Goal: Information Seeking & Learning: Find specific page/section

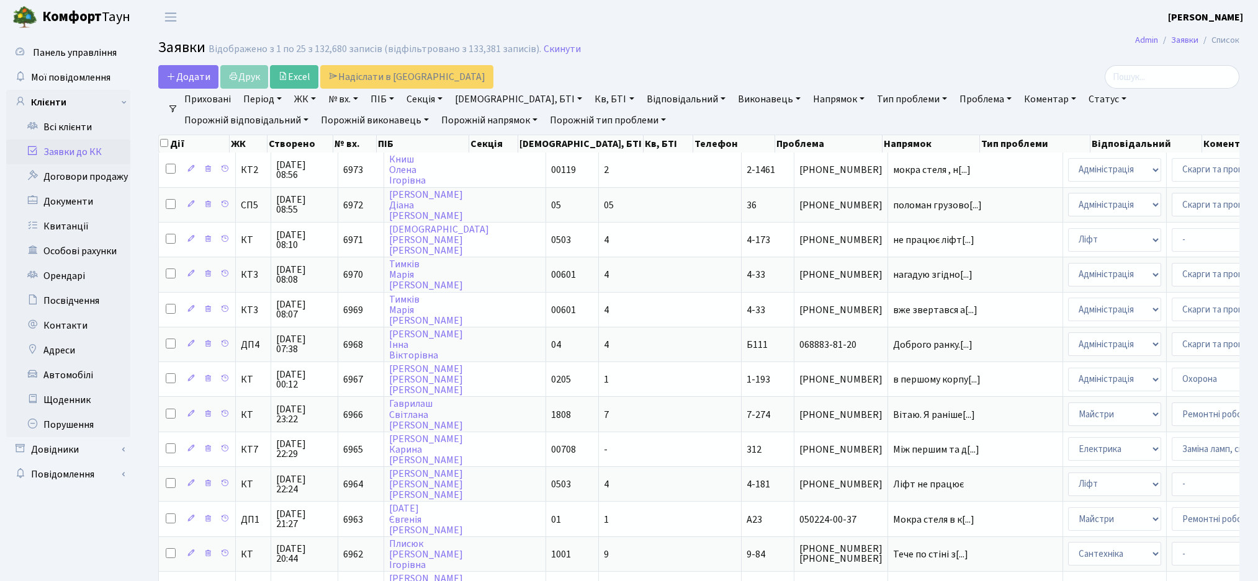
select select "25"
click at [1161, 80] on input "search" at bounding box center [1171, 77] width 135 height 24
click at [312, 98] on link "ЖК" at bounding box center [305, 99] width 32 height 21
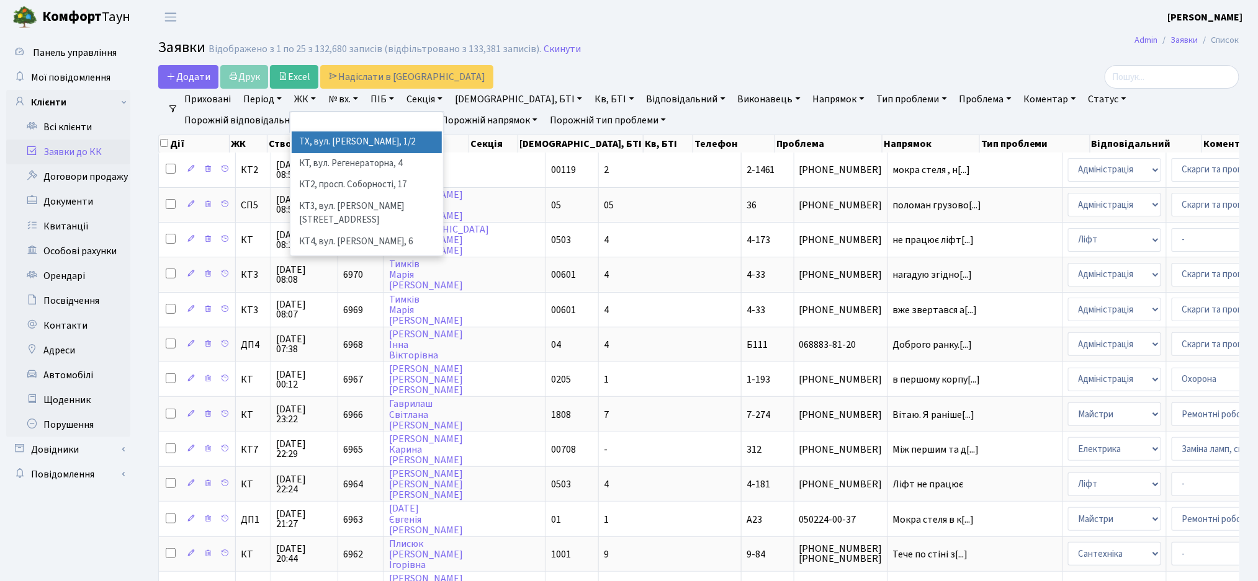
click at [339, 145] on li "ТХ, вул. Ділова, 1/2" at bounding box center [367, 143] width 150 height 22
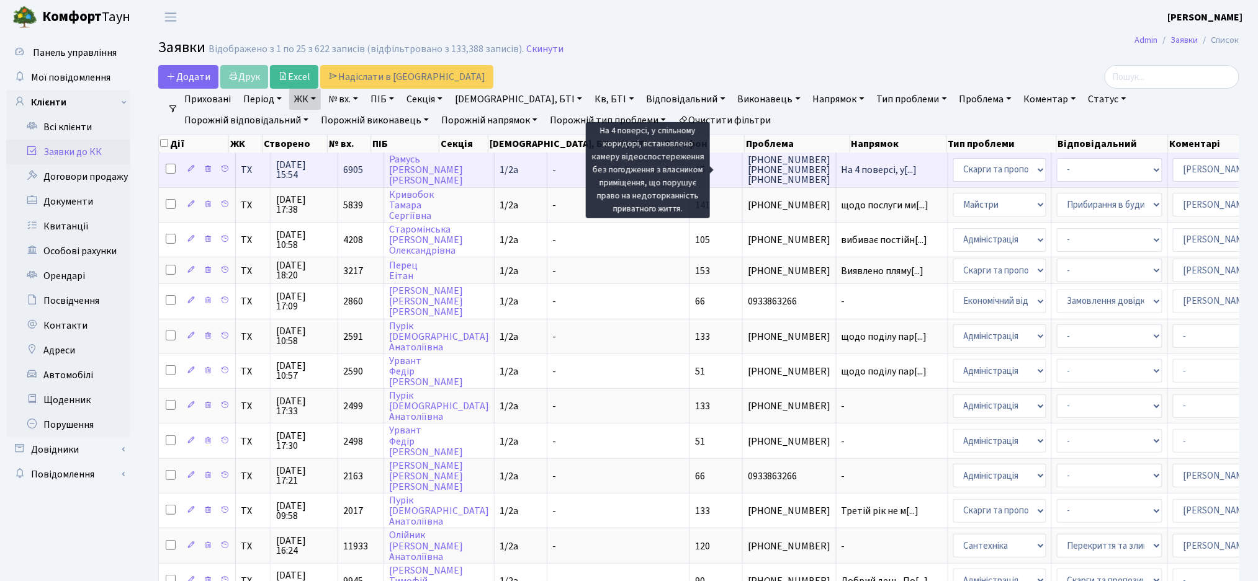
click at [836, 176] on td "На 4 поверсі, у[...]" at bounding box center [892, 170] width 112 height 34
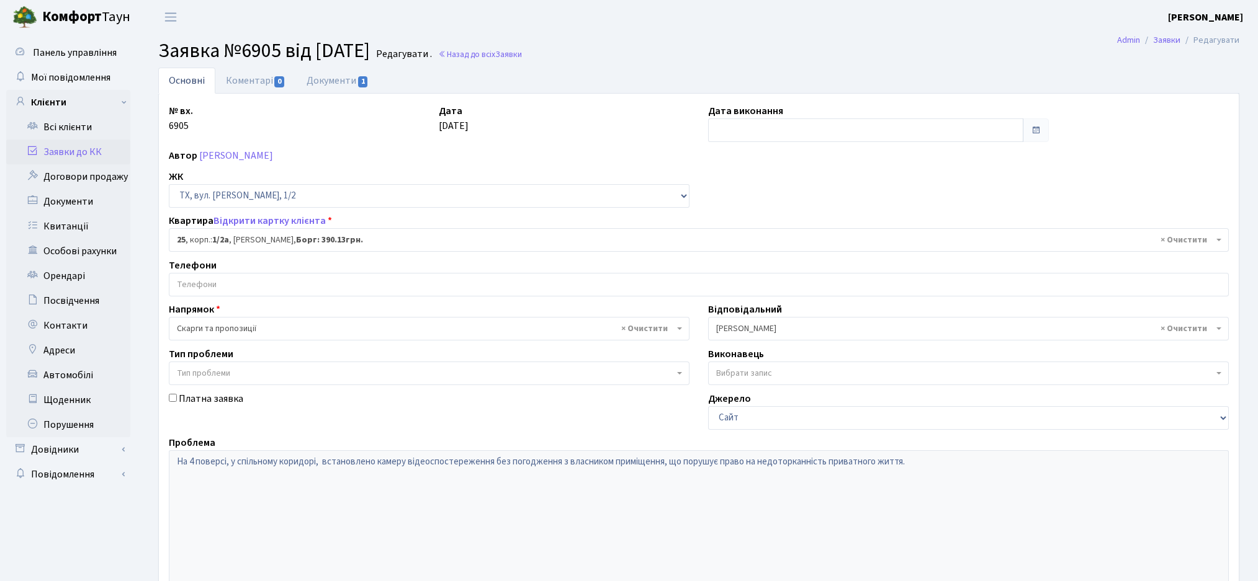
select select "13631"
click at [359, 81] on span "1" at bounding box center [363, 81] width 10 height 11
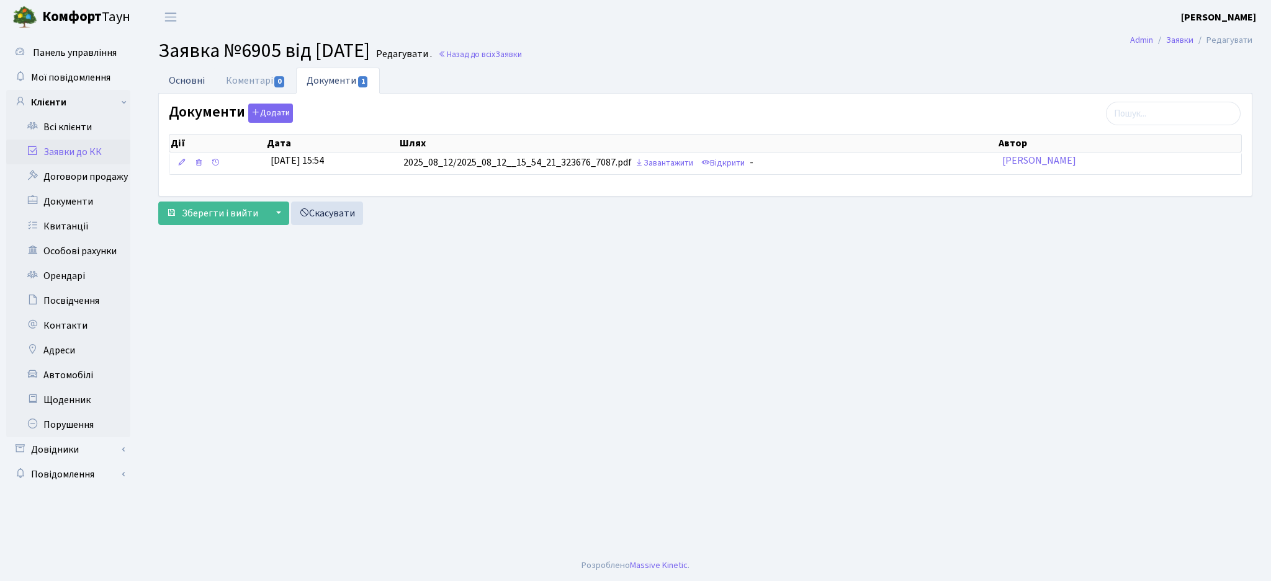
click at [186, 88] on link "Основні" at bounding box center [186, 80] width 57 height 25
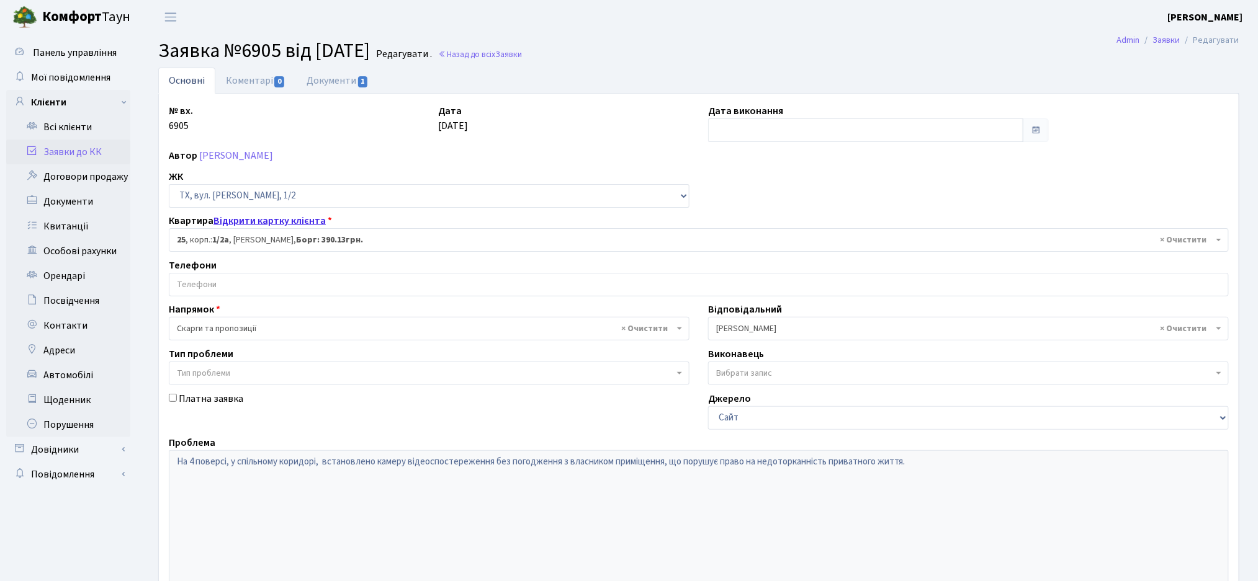
click at [280, 223] on link "Відкрити картку клієнта" at bounding box center [269, 221] width 112 height 14
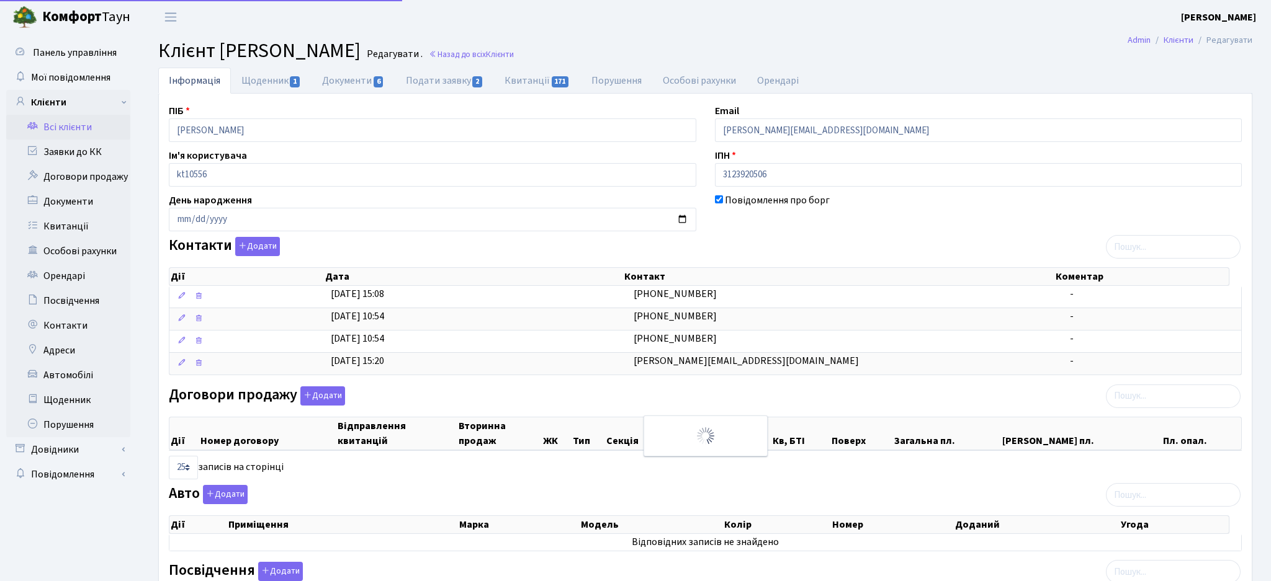
select select "25"
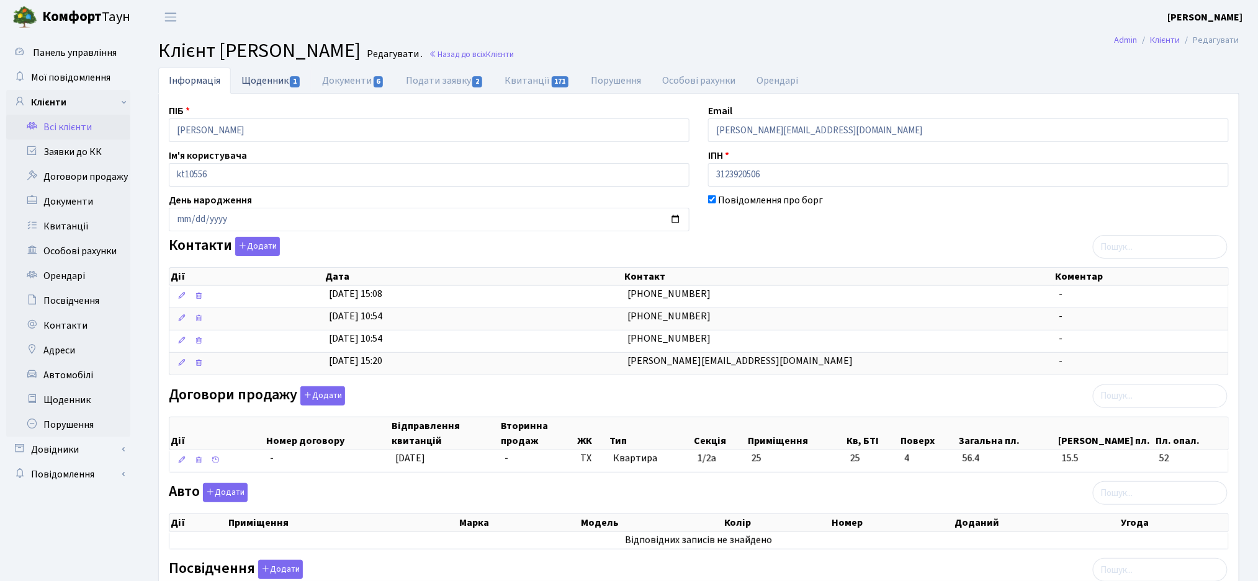
click at [279, 82] on link "Щоденник 1" at bounding box center [271, 80] width 81 height 25
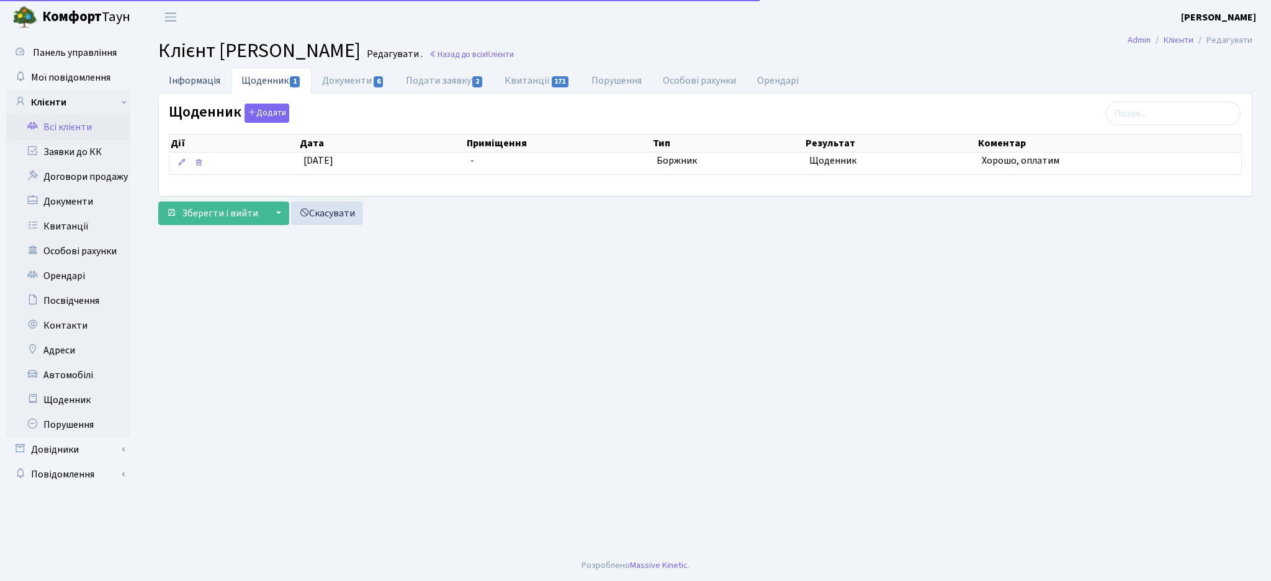
click at [187, 84] on link "Інформація" at bounding box center [194, 80] width 73 height 25
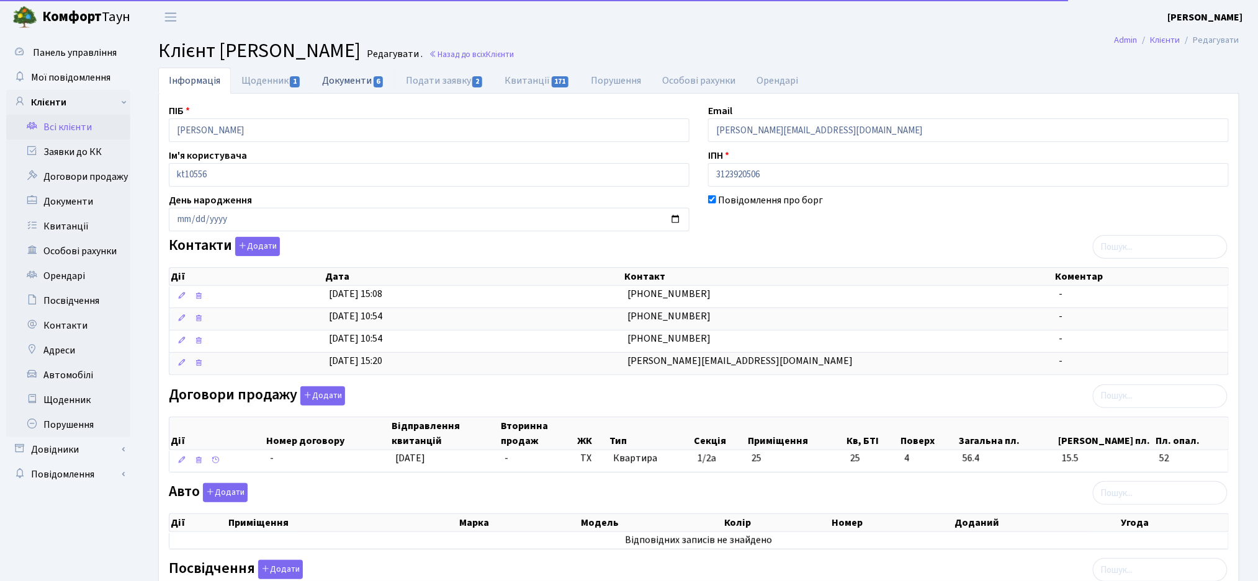
click at [359, 84] on link "Документи 6" at bounding box center [352, 80] width 83 height 25
select select "25"
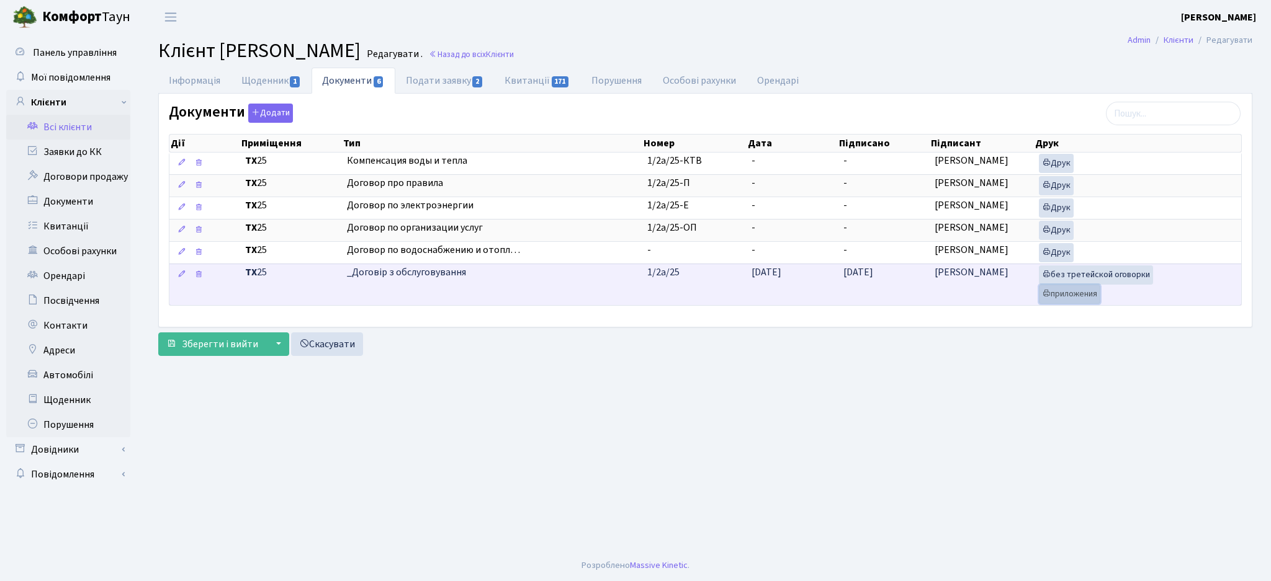
click at [1072, 301] on link "приложения" at bounding box center [1069, 294] width 61 height 19
click at [1048, 272] on icon at bounding box center [1046, 274] width 9 height 9
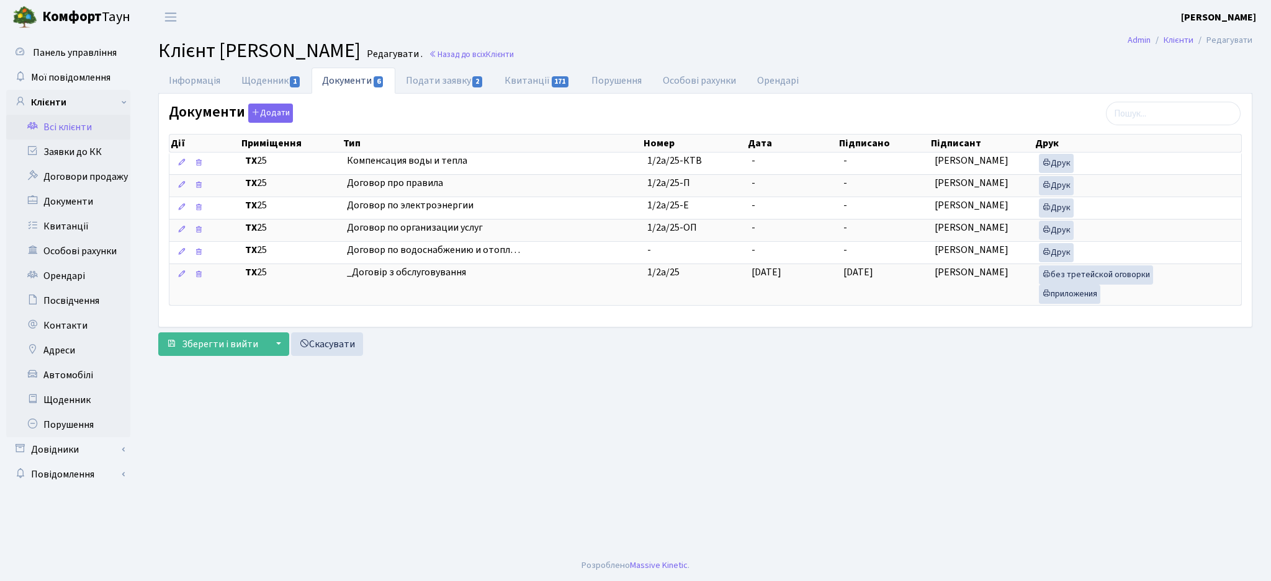
click at [96, 129] on link "Всі клієнти" at bounding box center [68, 127] width 124 height 25
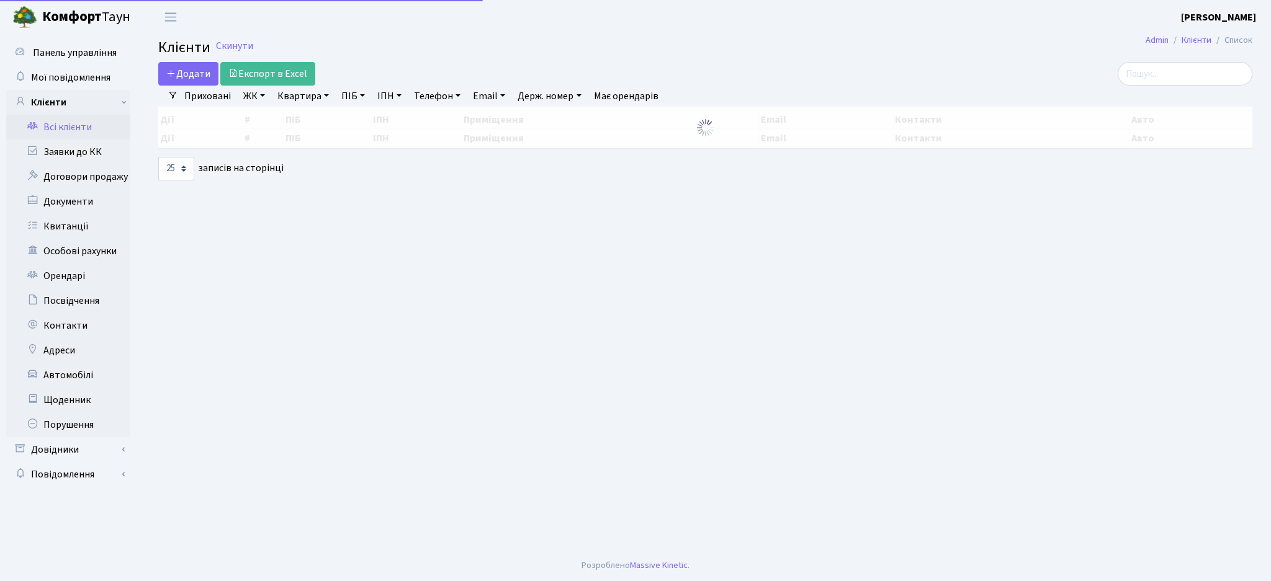
select select "25"
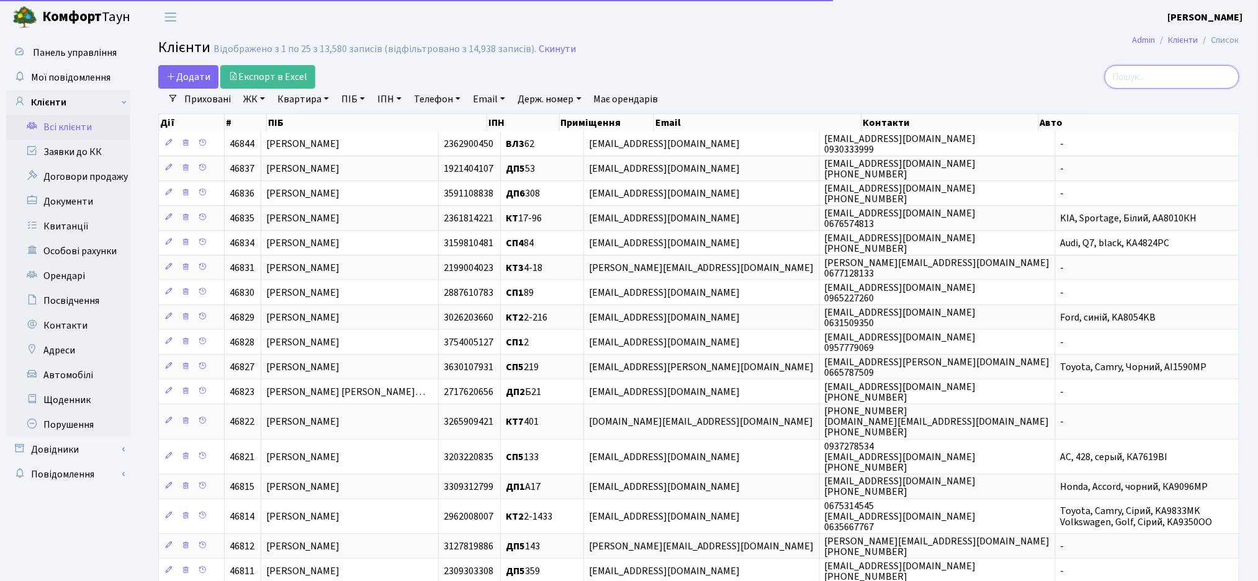
click at [1171, 69] on input "search" at bounding box center [1171, 77] width 135 height 24
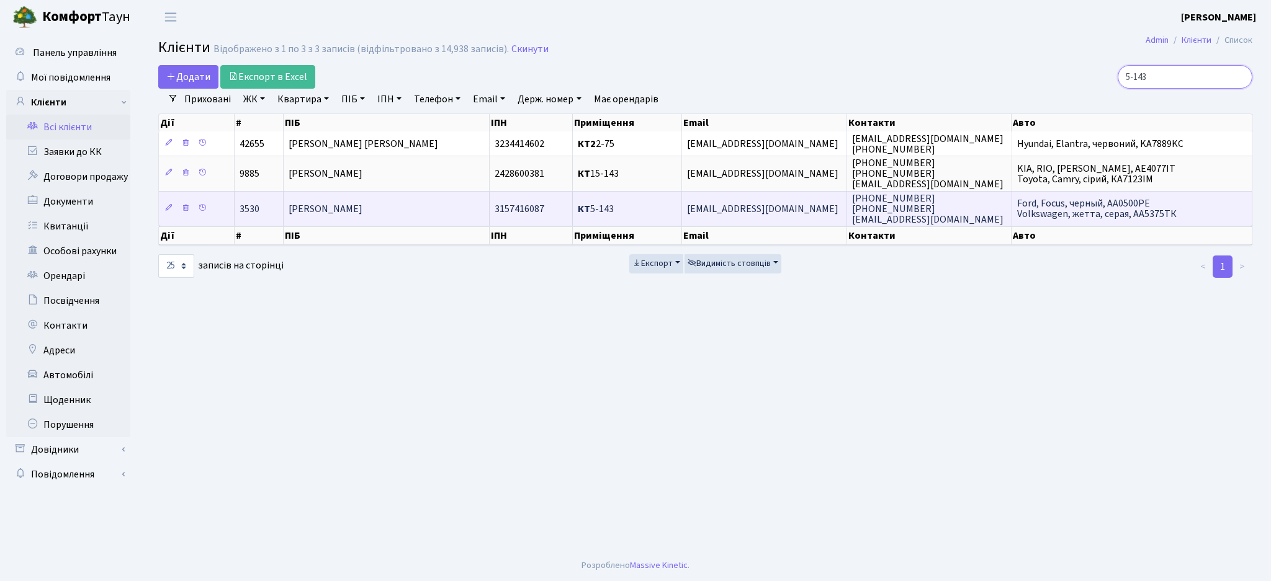
type input "5-143"
click at [793, 216] on td "[EMAIL_ADDRESS][DOMAIN_NAME]" at bounding box center [764, 208] width 165 height 35
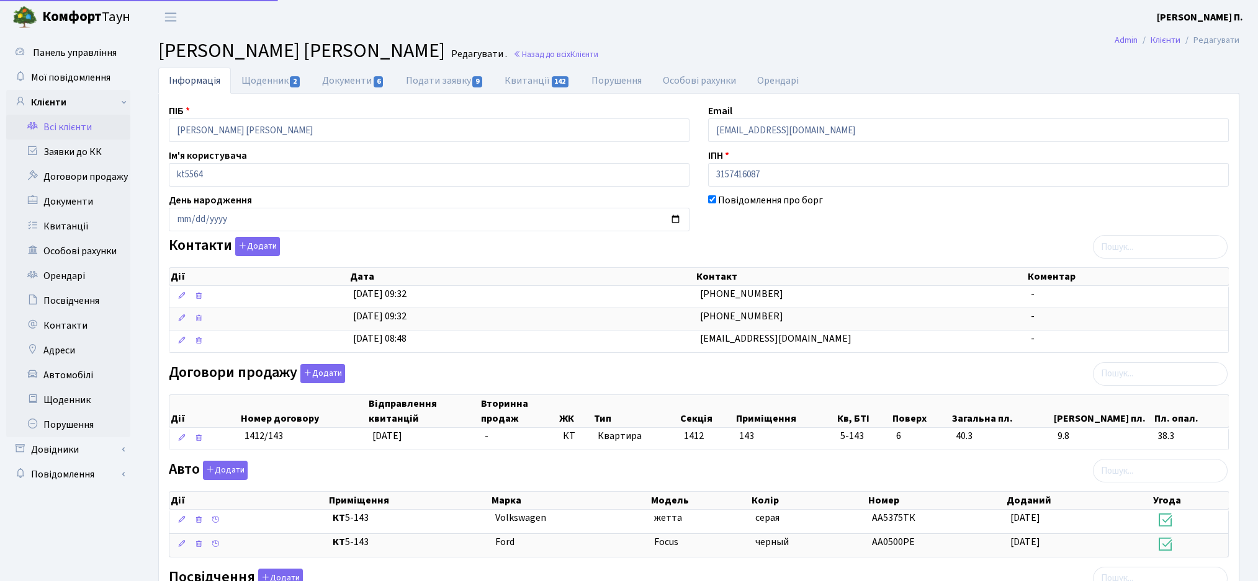
select select "25"
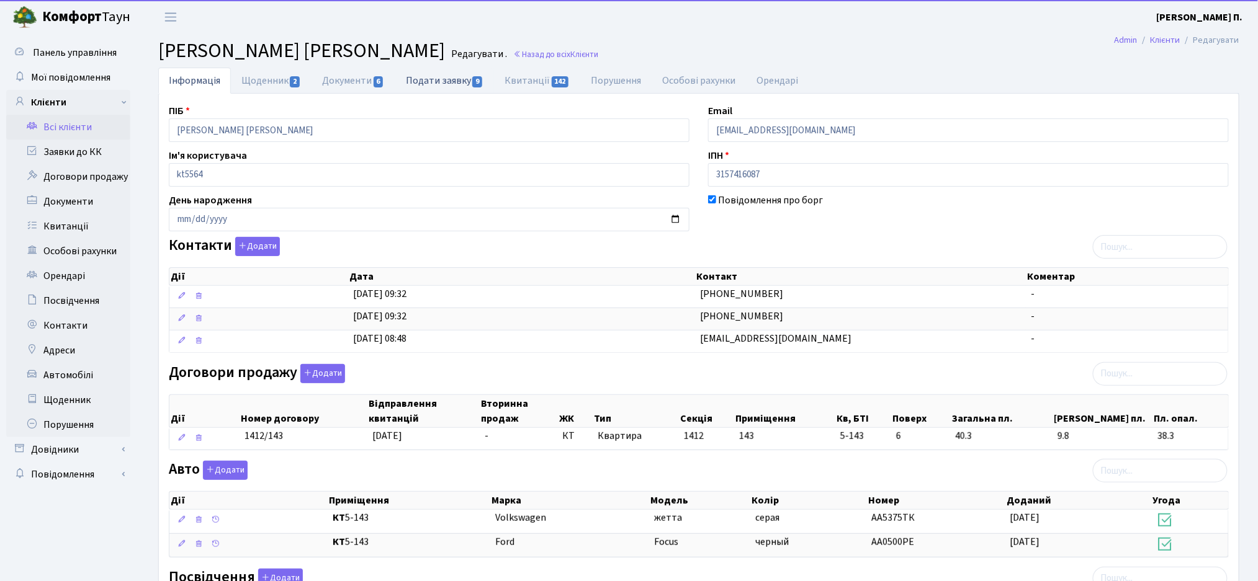
click at [435, 88] on link "Подати заявку 9" at bounding box center [444, 80] width 99 height 25
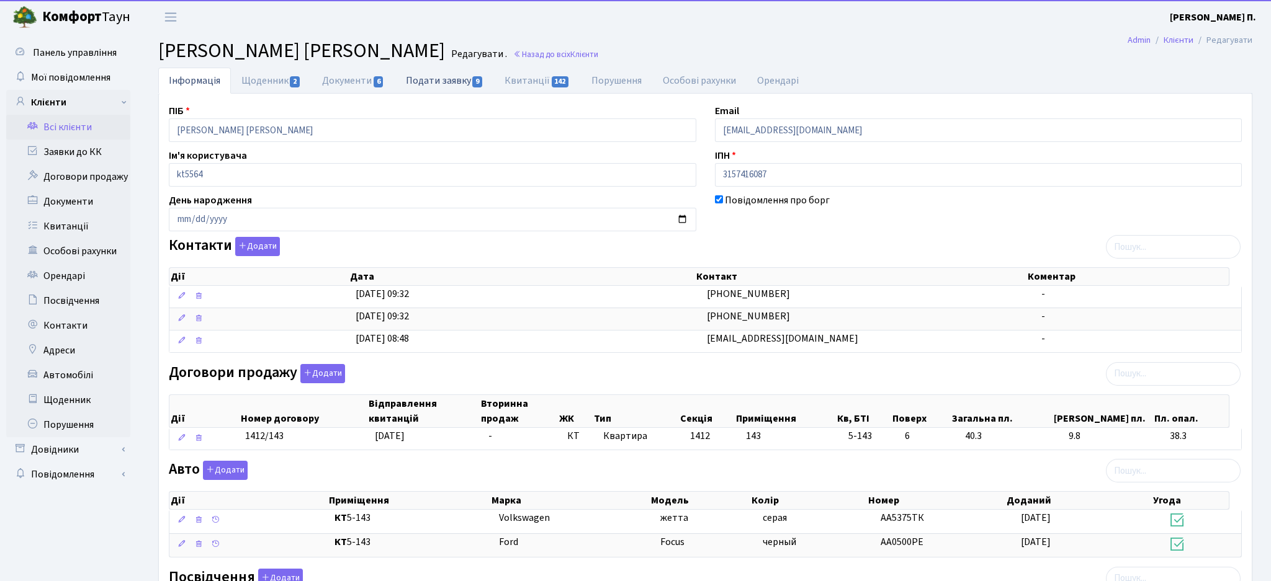
select select "25"
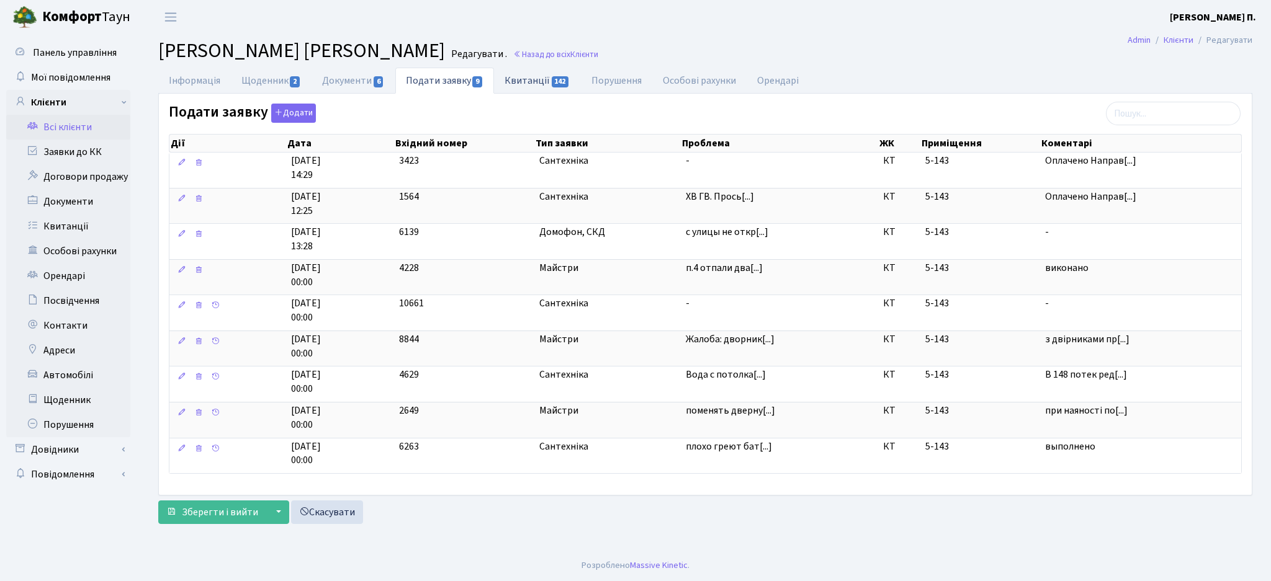
click at [511, 80] on link "Квитанції 142" at bounding box center [537, 80] width 86 height 25
select select "25"
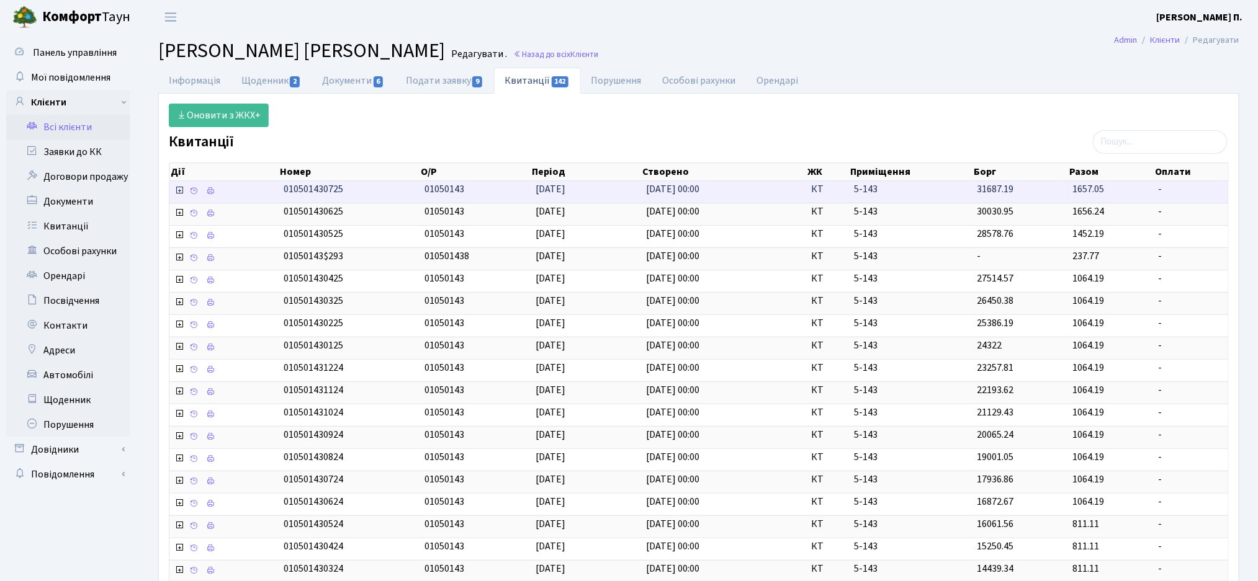
click at [176, 194] on icon at bounding box center [179, 190] width 10 height 10
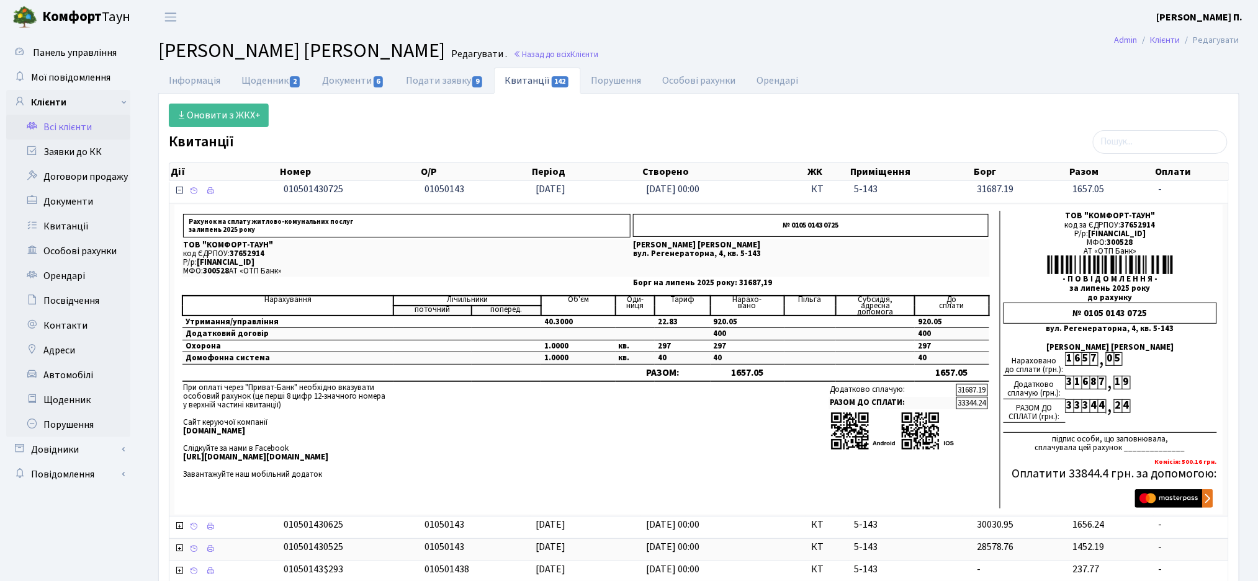
click at [176, 194] on icon at bounding box center [179, 190] width 10 height 10
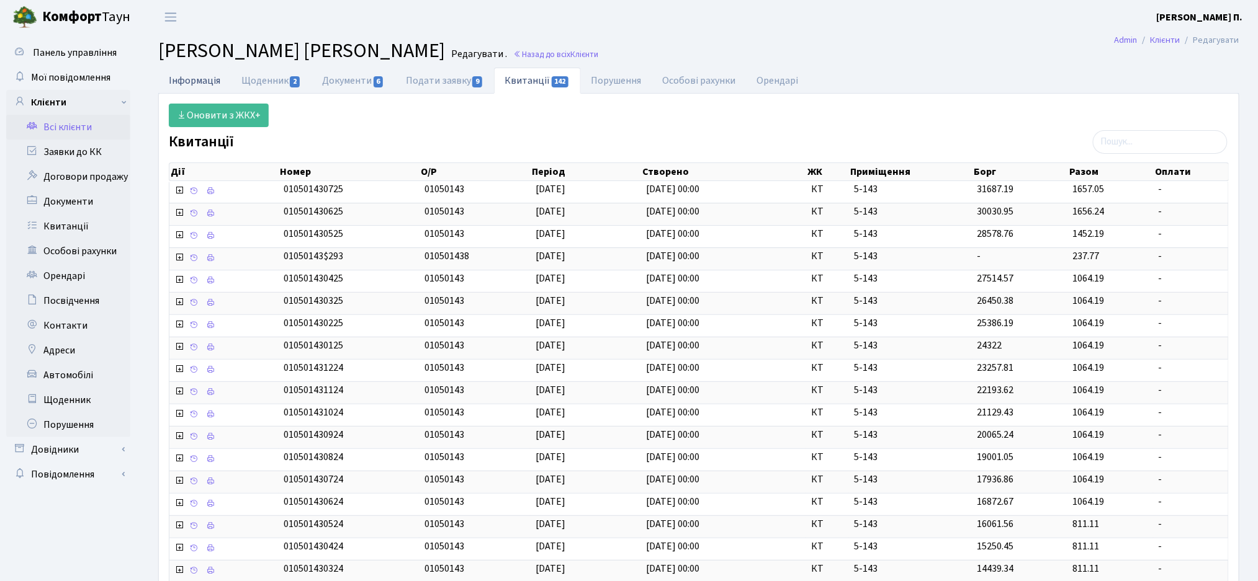
click at [187, 80] on link "Інформація" at bounding box center [194, 80] width 73 height 25
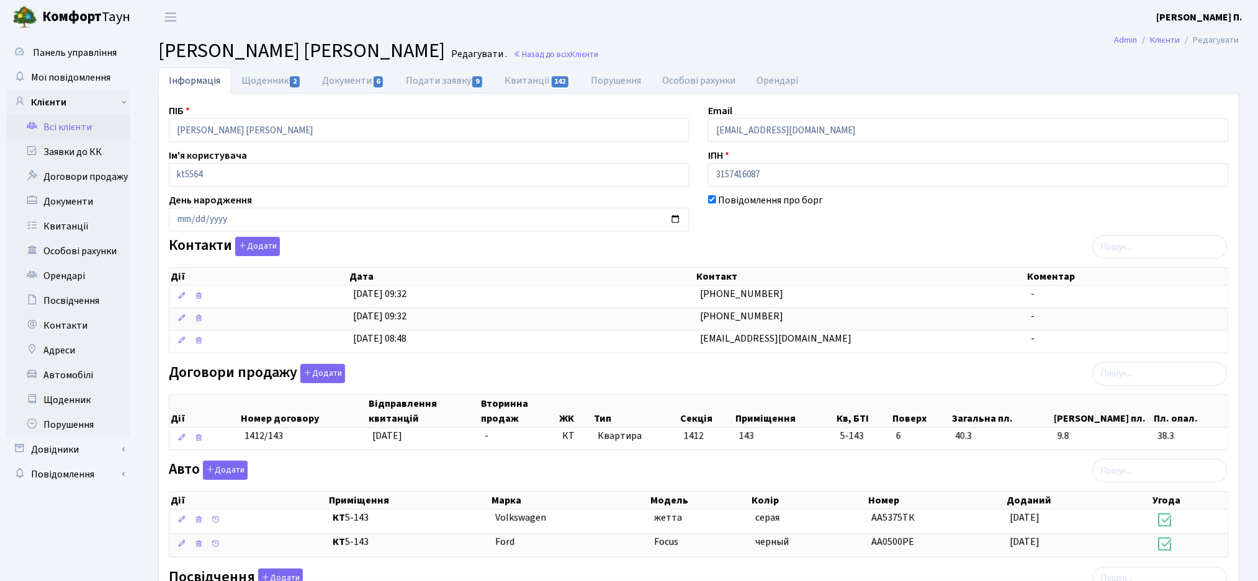
click at [63, 127] on link "Всі клієнти" at bounding box center [68, 127] width 124 height 25
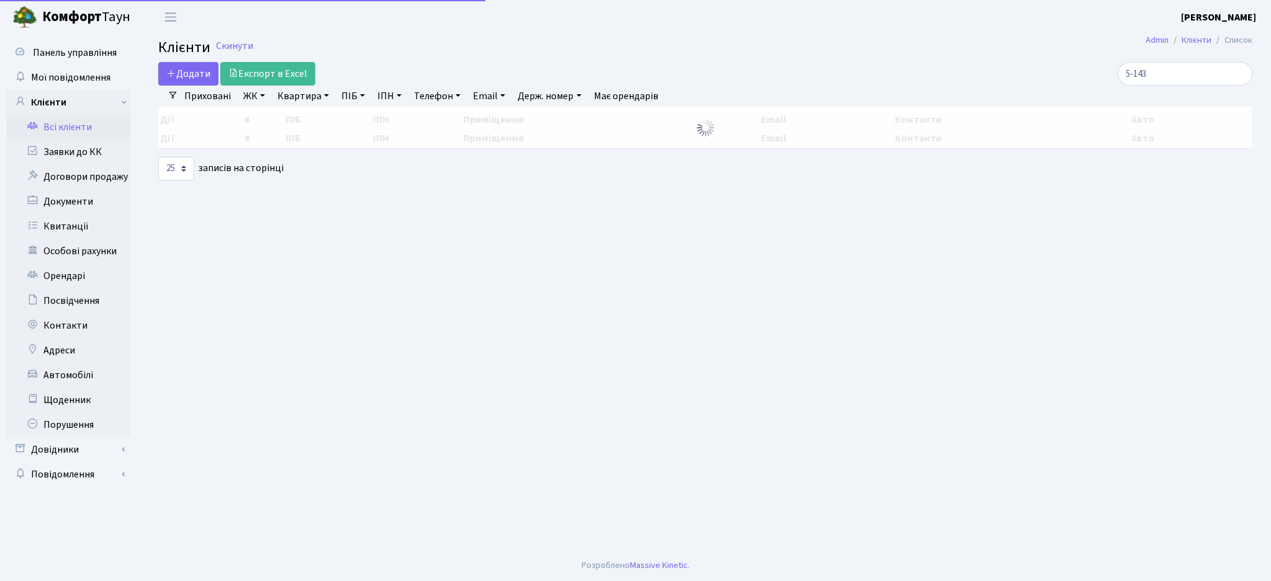
select select "25"
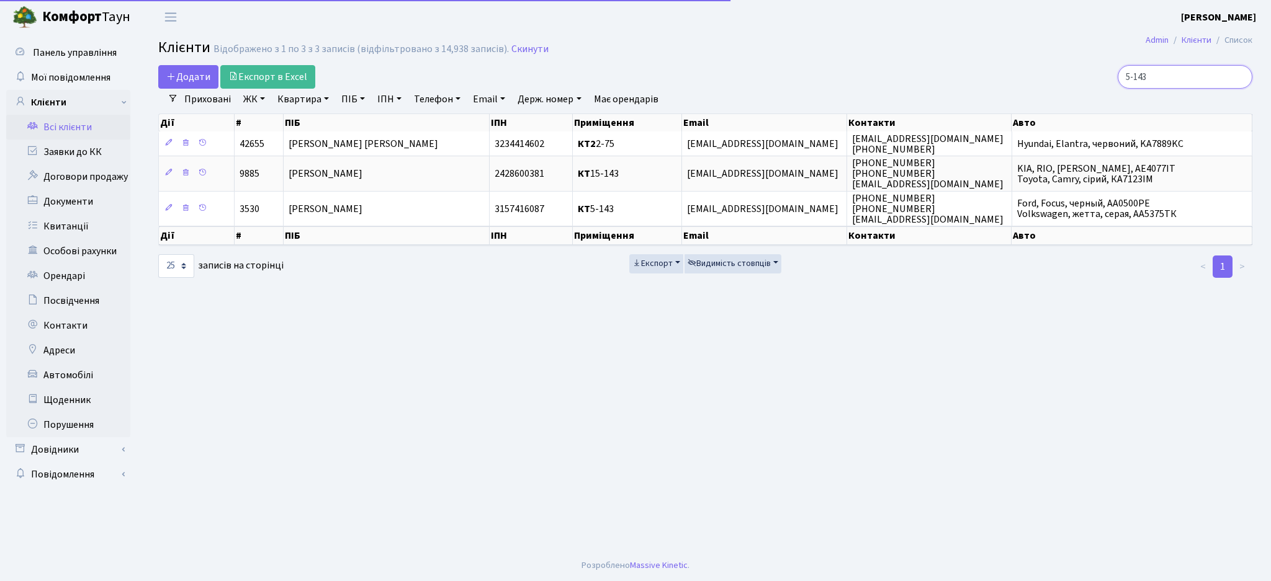
drag, startPoint x: 0, startPoint y: 0, endPoint x: 1017, endPoint y: 73, distance: 1019.5
click at [1017, 73] on div "5-143" at bounding box center [1076, 77] width 352 height 24
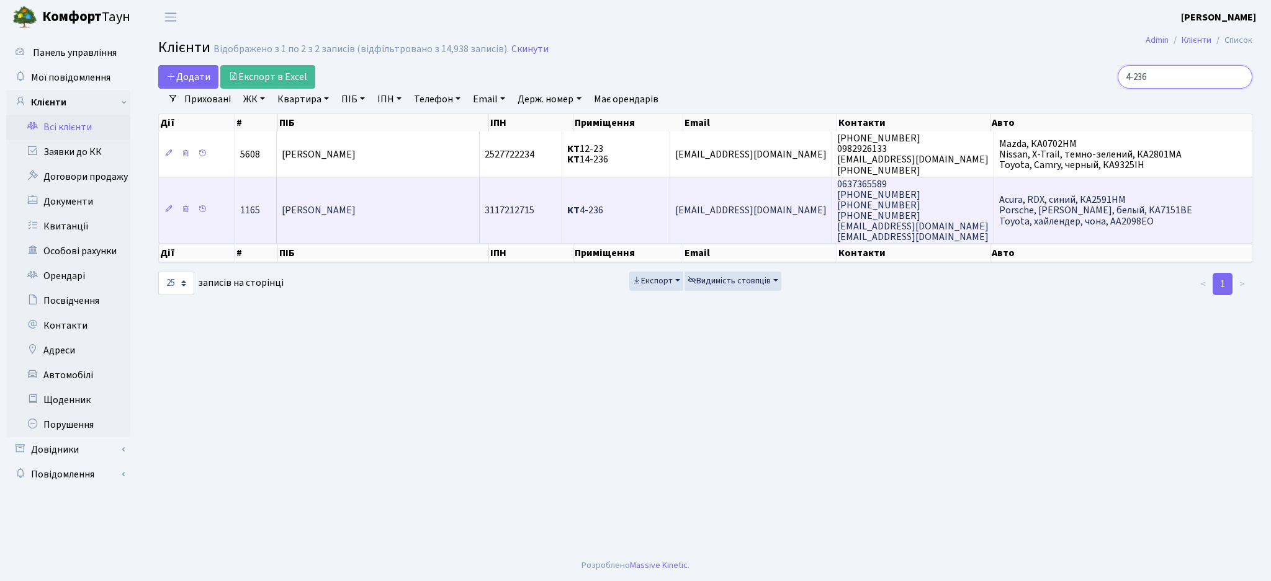
type input "4-236"
click at [355, 212] on span "[PERSON_NAME]" at bounding box center [319, 211] width 74 height 14
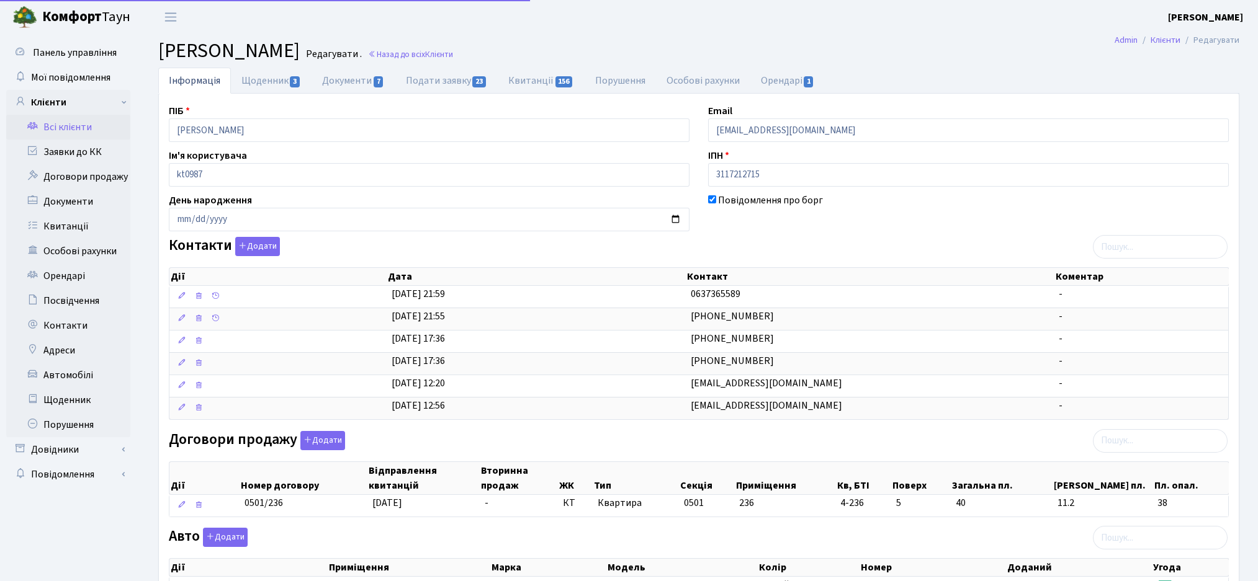
select select "25"
drag, startPoint x: 496, startPoint y: 53, endPoint x: 217, endPoint y: 59, distance: 279.9
click at [217, 59] on span "[PERSON_NAME]" at bounding box center [228, 51] width 141 height 29
copy span "[PERSON_NAME]"
click at [901, 52] on h2 "[PERSON_NAME] . Назад до всіх Клієнти" at bounding box center [698, 51] width 1081 height 24
